Goal: Find specific page/section: Find specific page/section

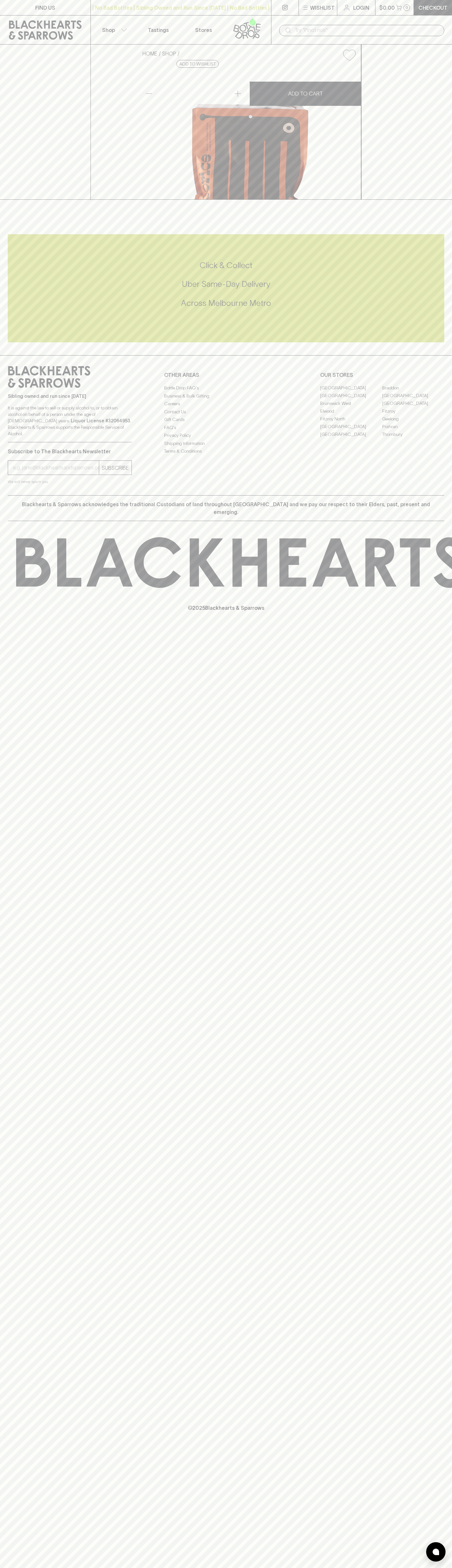
click at [436, 19] on div "​" at bounding box center [361, 30] width 181 height 29
click at [422, 813] on div "FIND US | No Bad Bottles | Sibling Owned and Run Since 2006 | No Bad Bottles | …" at bounding box center [226, 784] width 452 height 1568
click at [183, 1568] on html "FIND US | No Bad Bottles | Sibling Owned and Run Since 2006 | No Bad Bottles | …" at bounding box center [226, 784] width 452 height 1568
click at [2, 1052] on div "FIND US | No Bad Bottles | Sibling Owned and Run Since 2006 | No Bad Bottles | …" at bounding box center [226, 784] width 452 height 1568
click at [413, 415] on link "Fitzroy" at bounding box center [412, 411] width 62 height 7
